Goal: Find specific page/section: Locate a particular part of the current website

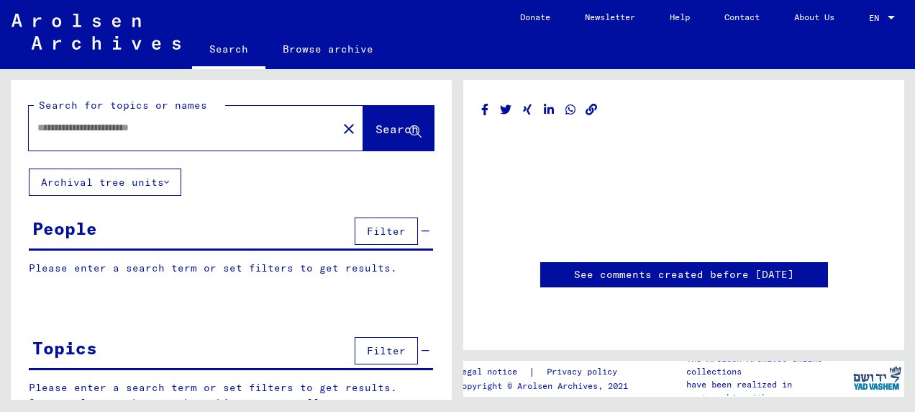
type input "********"
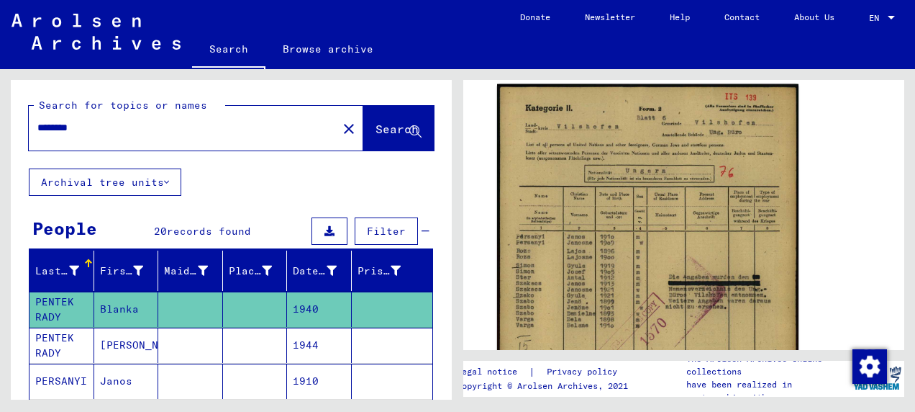
scroll to position [160, 0]
click at [604, 239] on img at bounding box center [647, 294] width 301 height 422
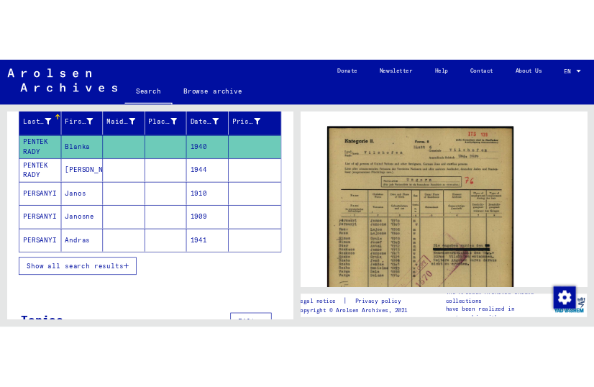
scroll to position [219, 0]
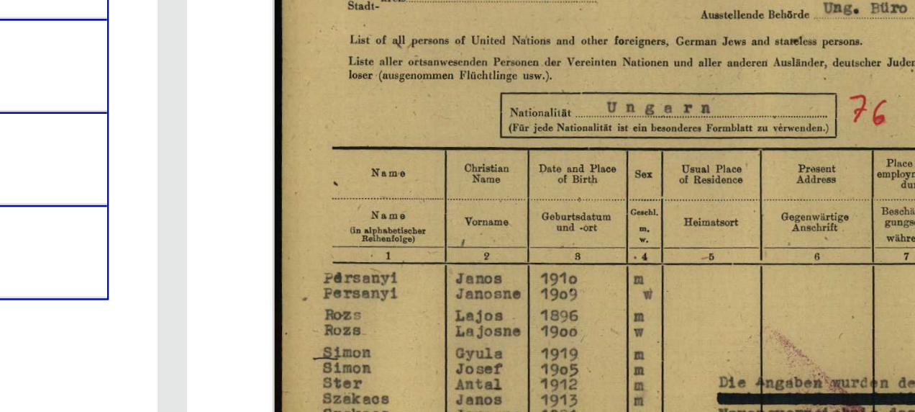
drag, startPoint x: 637, startPoint y: 222, endPoint x: 625, endPoint y: 211, distance: 16.8
drag, startPoint x: 625, startPoint y: 211, endPoint x: 579, endPoint y: 209, distance: 46.1
click at [579, 209] on img at bounding box center [647, 303] width 301 height 422
